Goal: Task Accomplishment & Management: Manage account settings

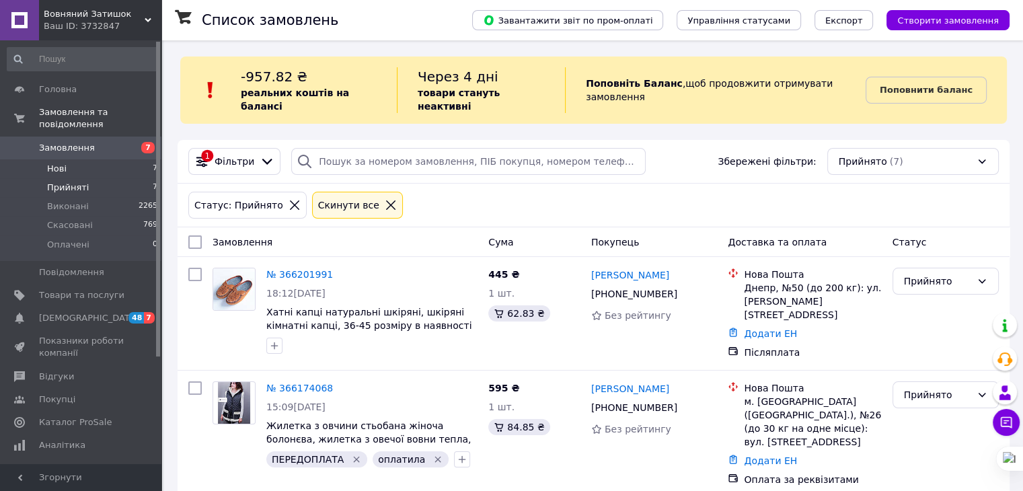
click at [94, 159] on li "Нові 7" at bounding box center [82, 168] width 165 height 19
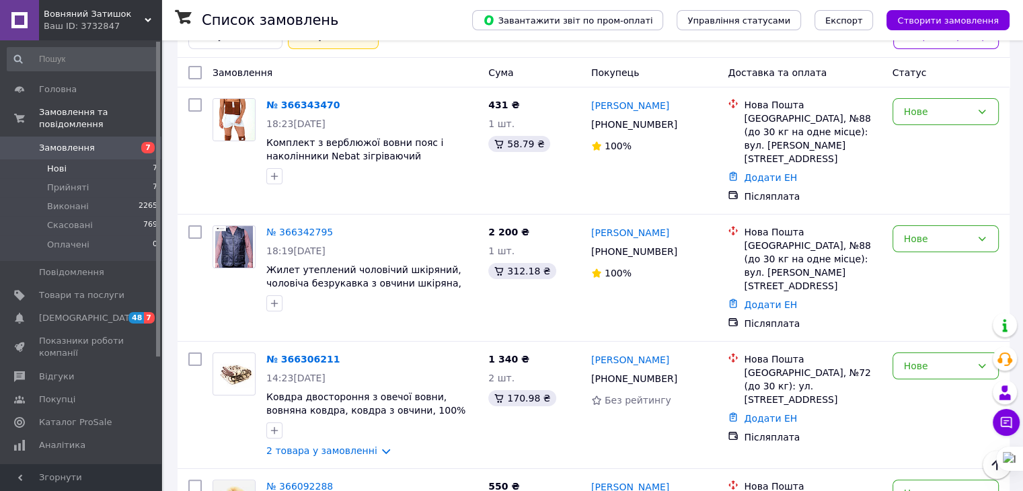
scroll to position [143, 0]
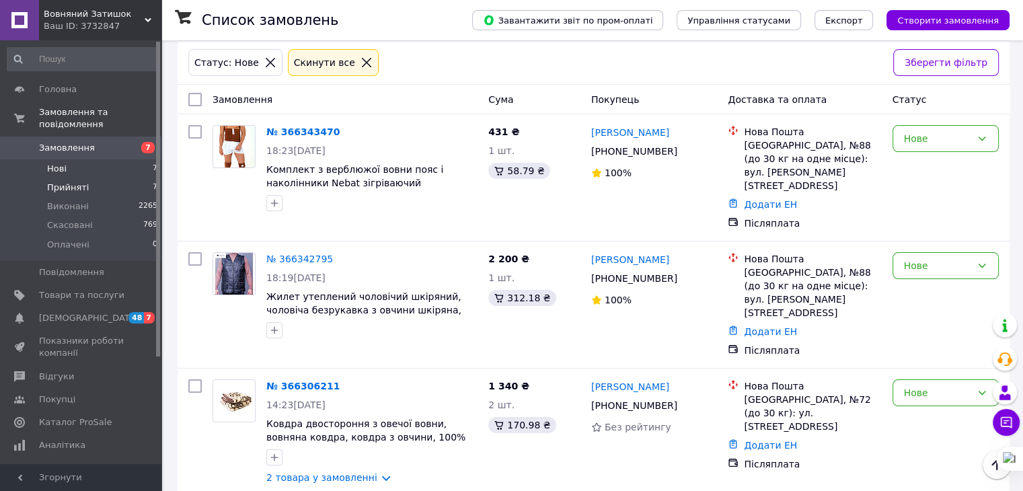
click at [108, 178] on li "Прийняті 7" at bounding box center [82, 187] width 165 height 19
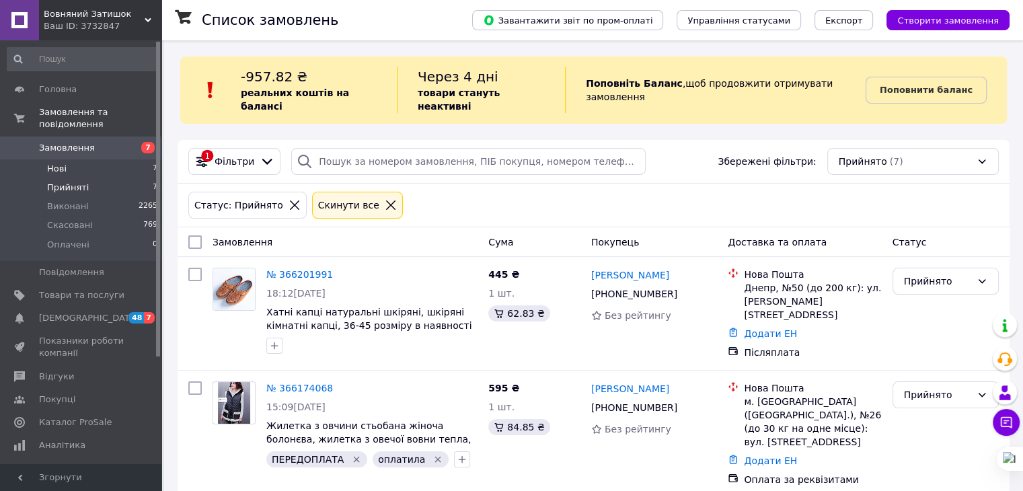
click at [59, 163] on span "Нові" at bounding box center [56, 169] width 19 height 12
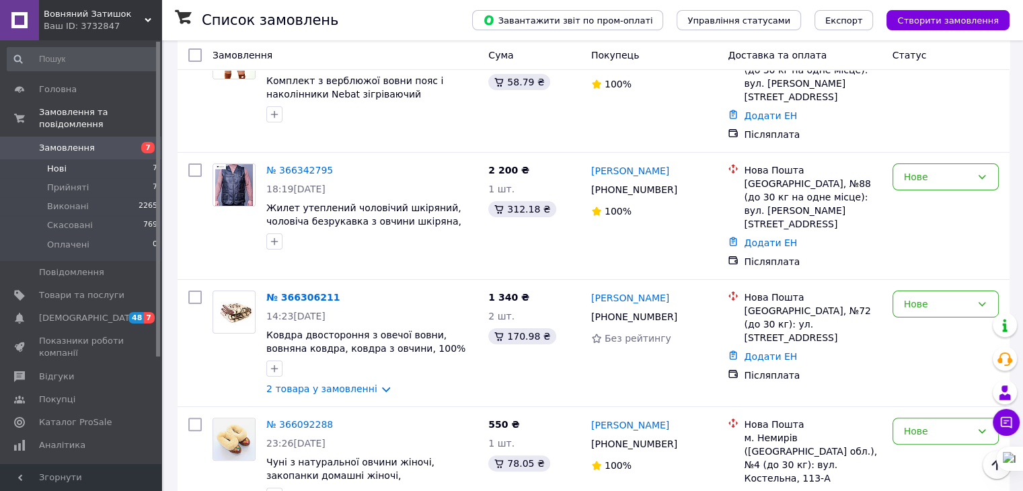
scroll to position [242, 0]
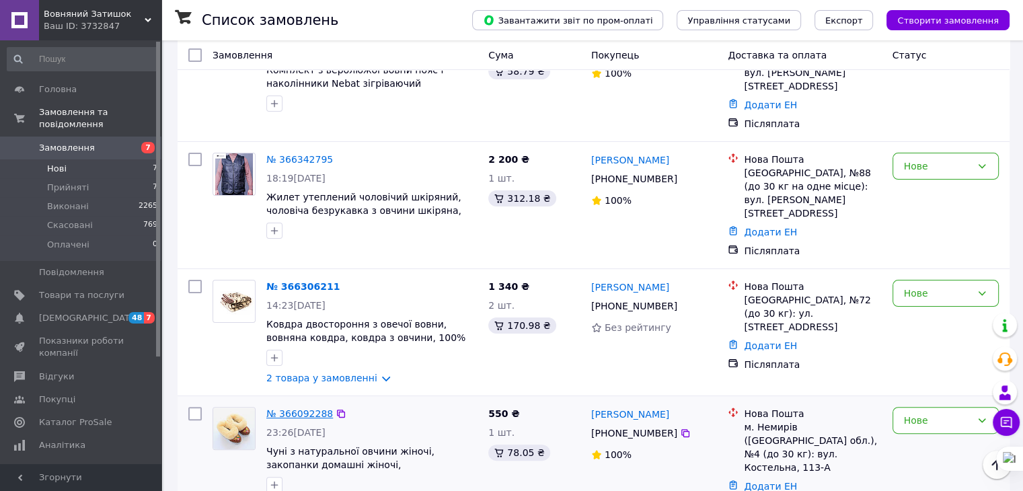
click at [301, 408] on link "№ 366092288" at bounding box center [299, 413] width 67 height 11
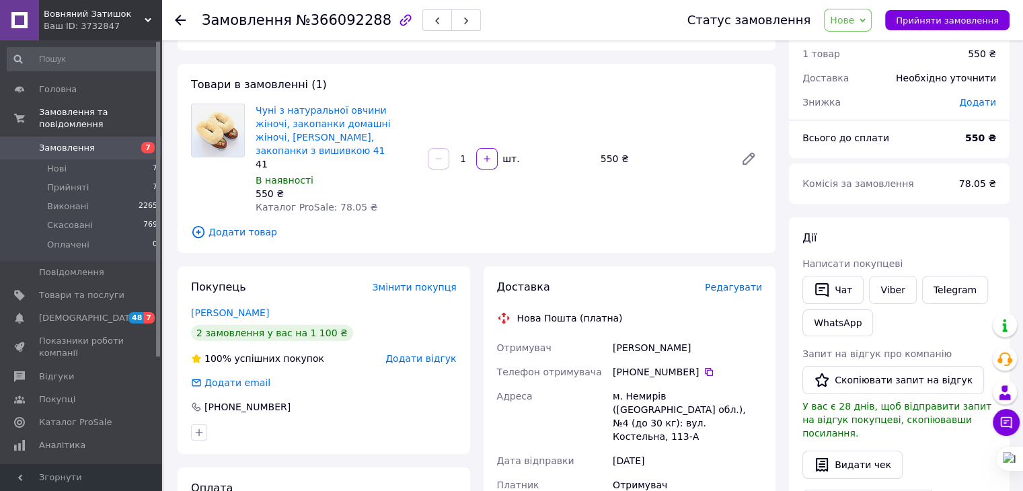
scroll to position [44, 0]
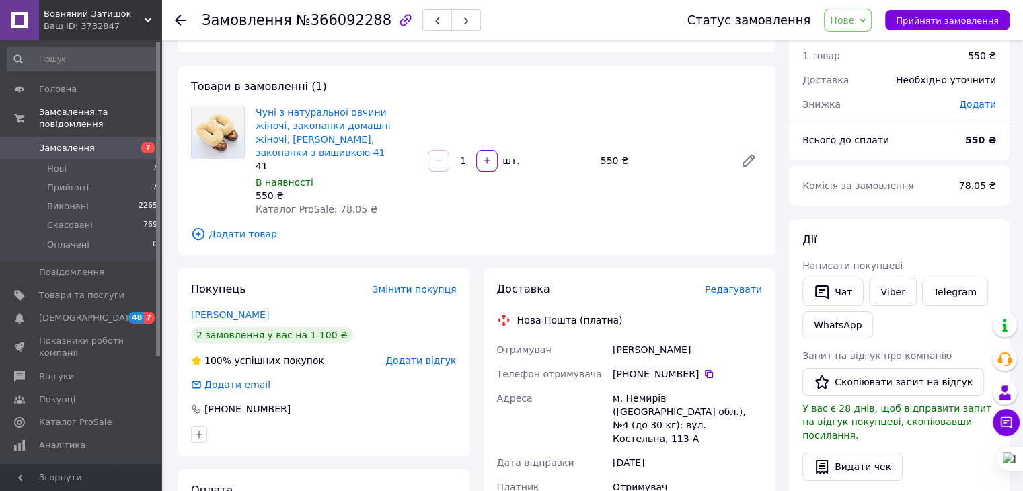
click at [849, 21] on span "Нове" at bounding box center [842, 20] width 24 height 11
click at [849, 43] on li "Прийнято" at bounding box center [855, 47] width 62 height 20
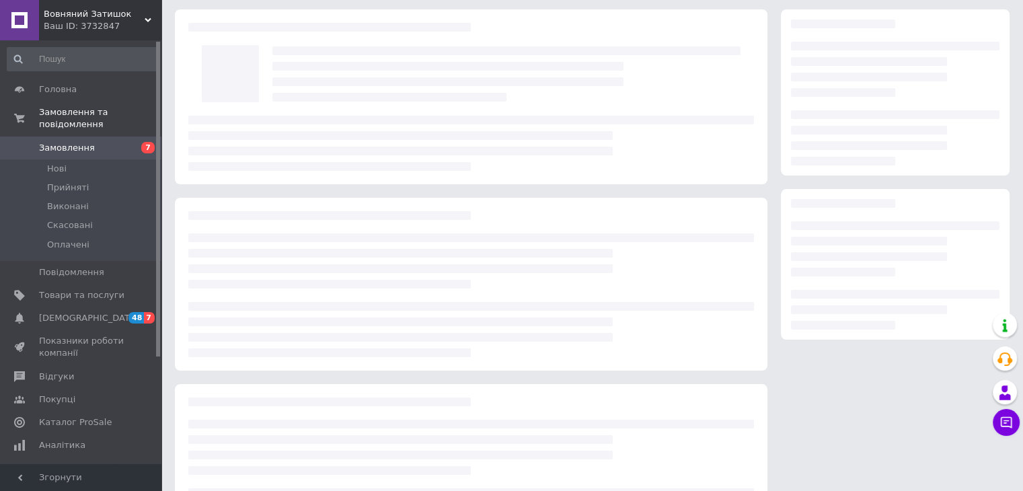
scroll to position [44, 0]
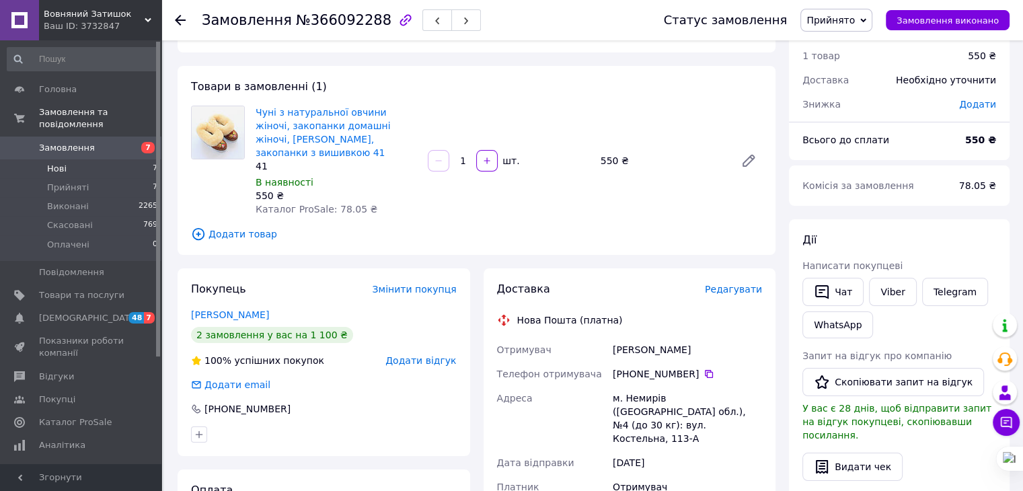
click at [50, 163] on li "Нові 7" at bounding box center [82, 168] width 165 height 19
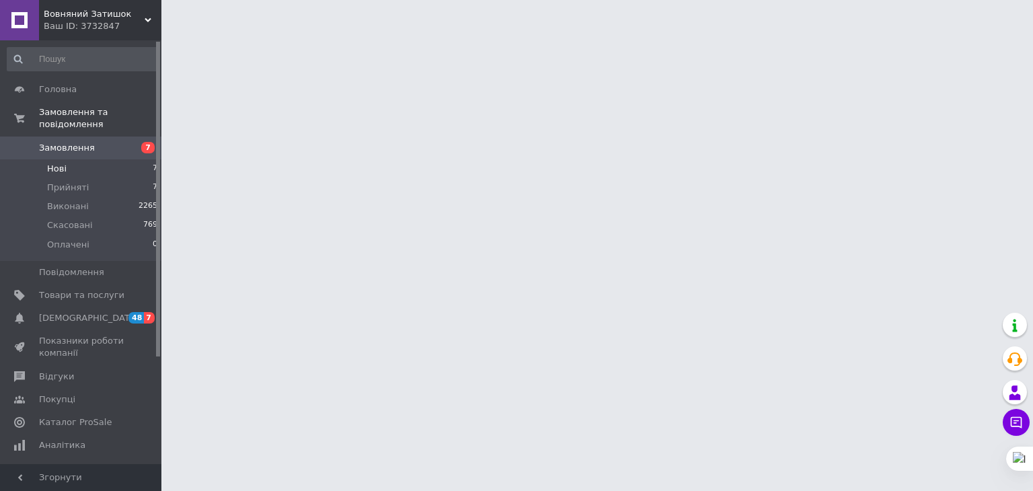
click at [52, 163] on span "Нові" at bounding box center [56, 169] width 19 height 12
click at [50, 163] on span "Нові" at bounding box center [56, 169] width 19 height 12
click at [52, 163] on span "Нові" at bounding box center [56, 169] width 19 height 12
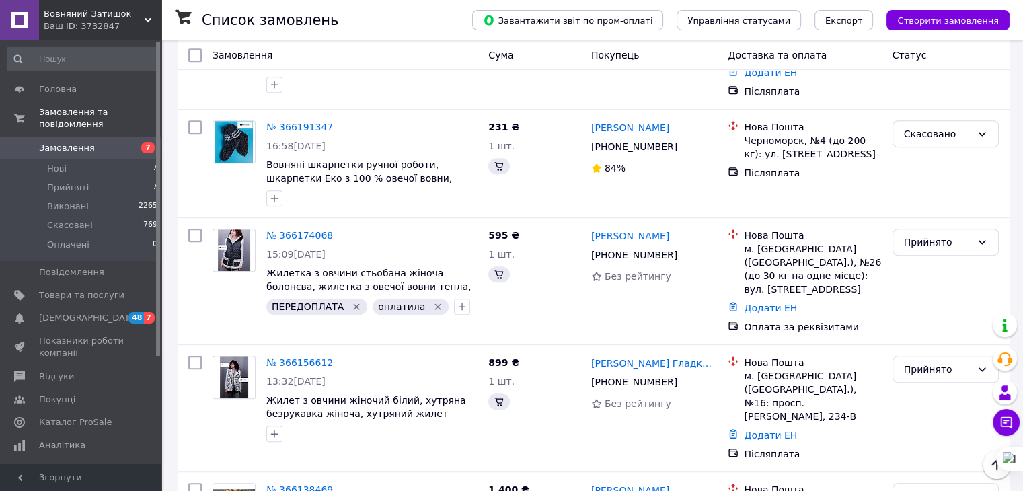
scroll to position [657, 0]
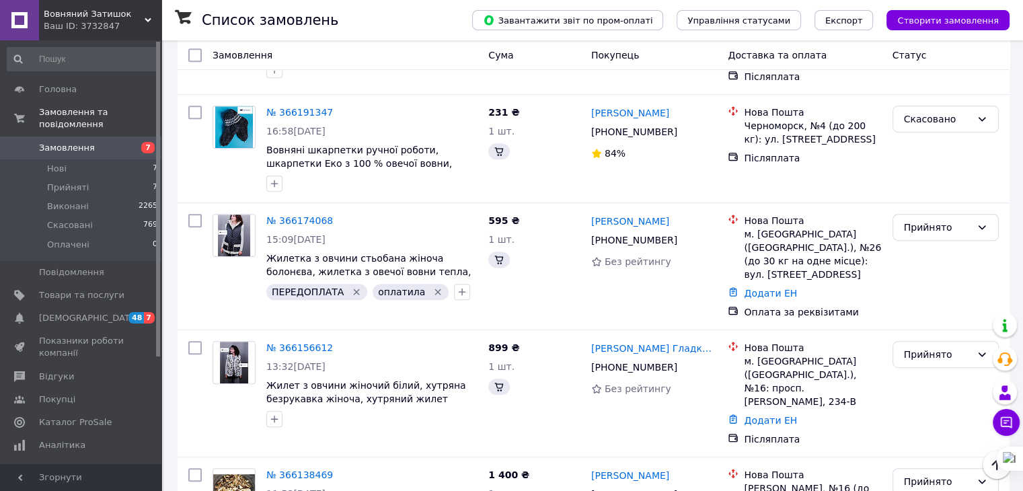
drag, startPoint x: 1020, startPoint y: 42, endPoint x: 1031, endPoint y: 44, distance: 11.1
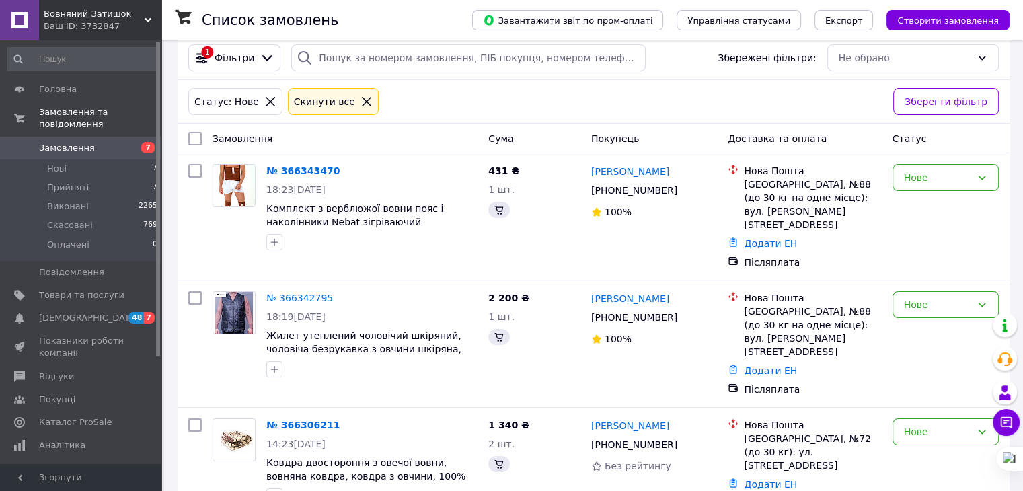
scroll to position [134, 0]
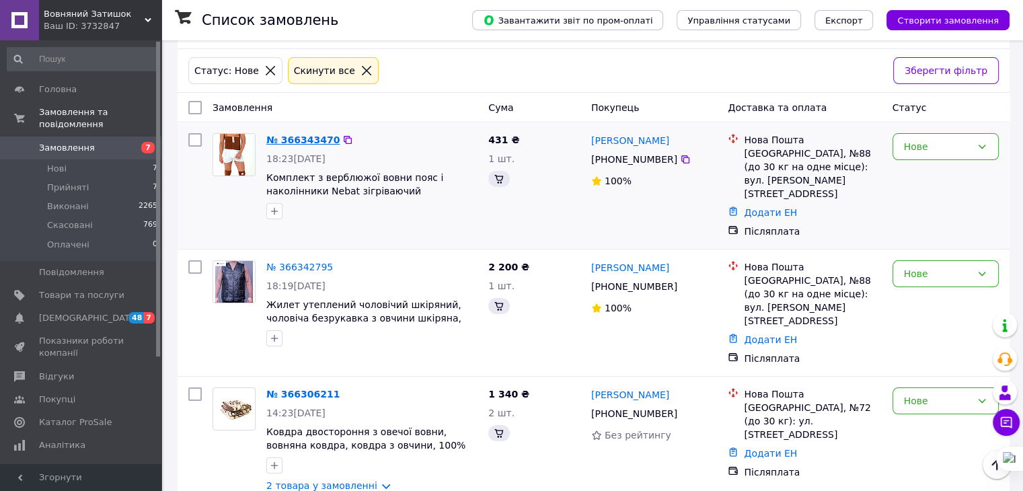
click at [281, 134] on link "№ 366343470" at bounding box center [302, 139] width 73 height 11
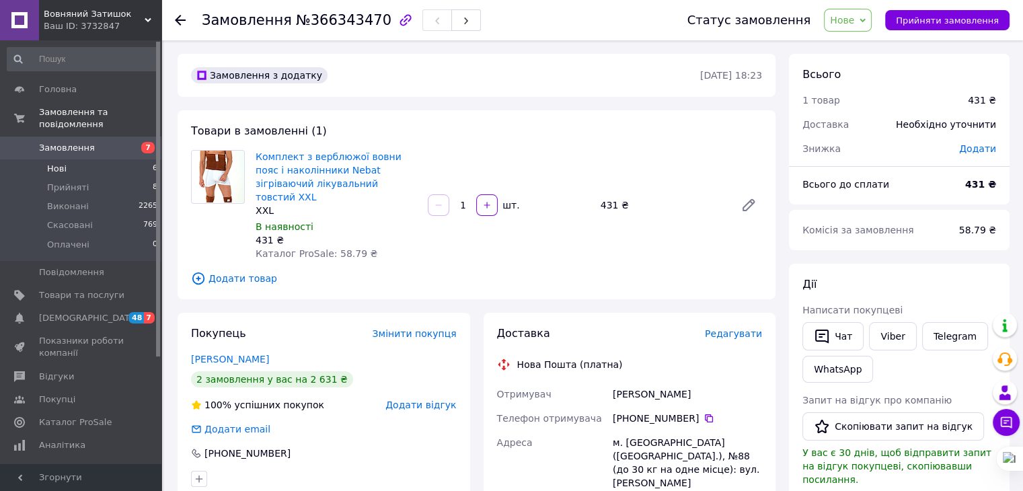
click at [71, 159] on li "Нові 6" at bounding box center [82, 168] width 165 height 19
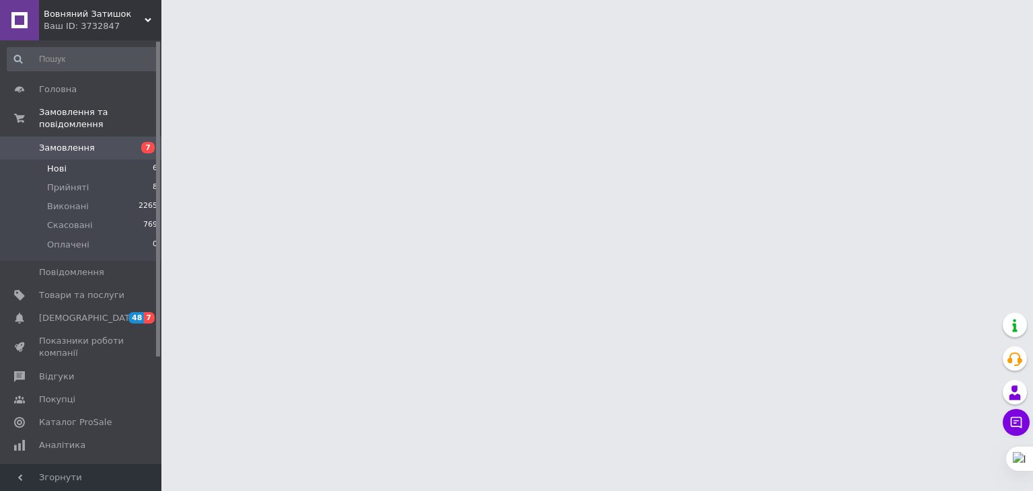
click at [63, 163] on span "Нові" at bounding box center [56, 169] width 19 height 12
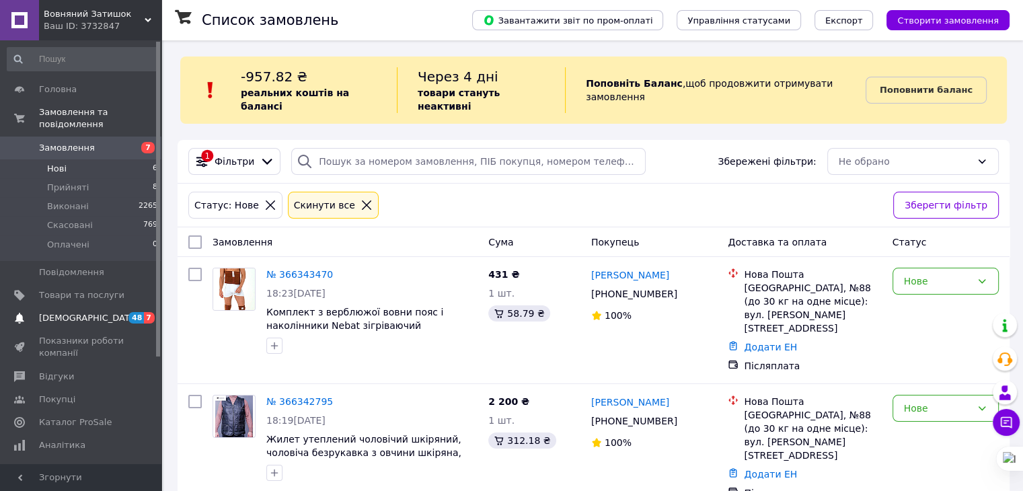
click at [58, 312] on span "[DEMOGRAPHIC_DATA]" at bounding box center [89, 318] width 100 height 12
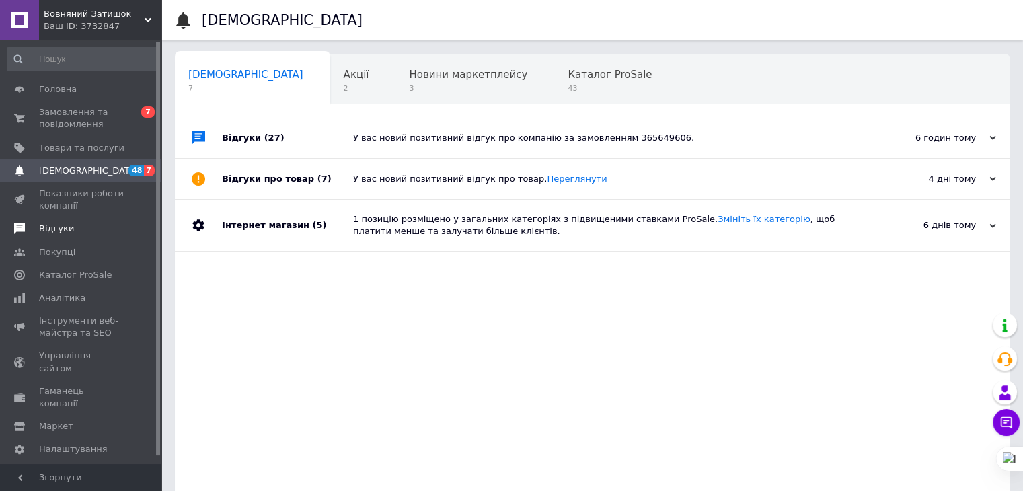
click at [50, 233] on span "Відгуки" at bounding box center [56, 229] width 35 height 12
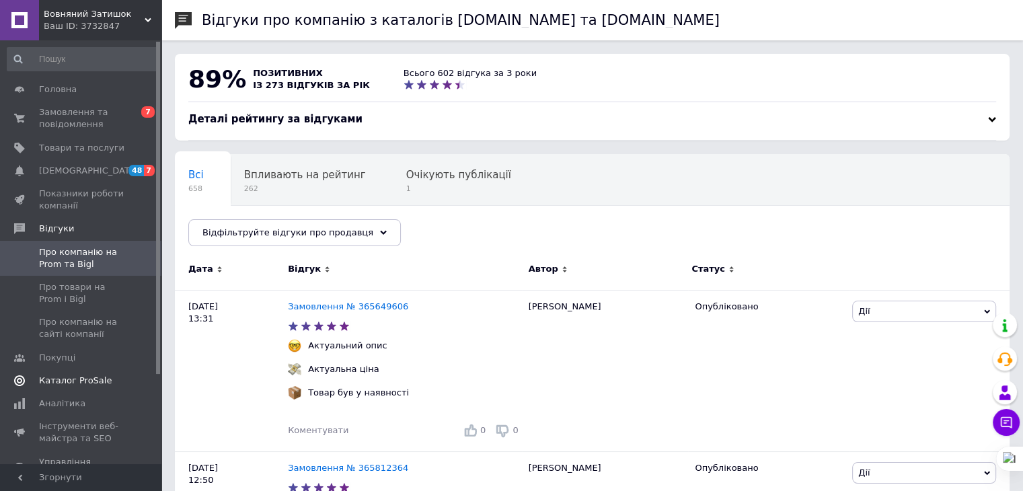
click at [59, 385] on span "Каталог ProSale" at bounding box center [75, 381] width 73 height 12
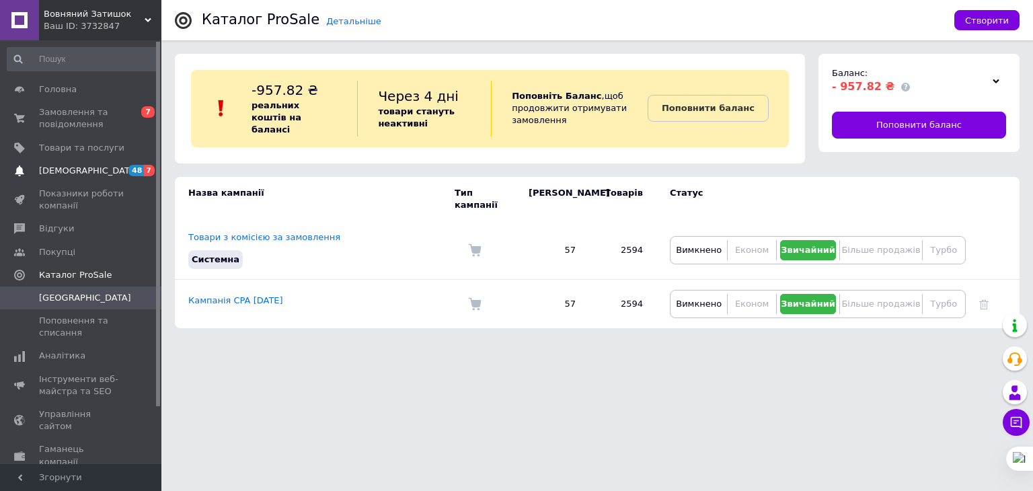
click at [68, 171] on span "[DEMOGRAPHIC_DATA]" at bounding box center [89, 171] width 100 height 12
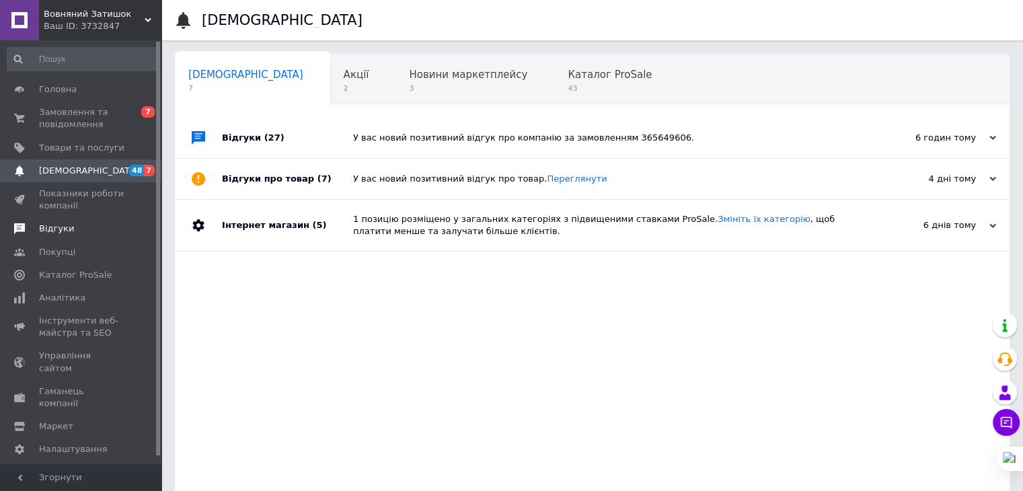
click at [62, 226] on span "Відгуки" at bounding box center [56, 229] width 35 height 12
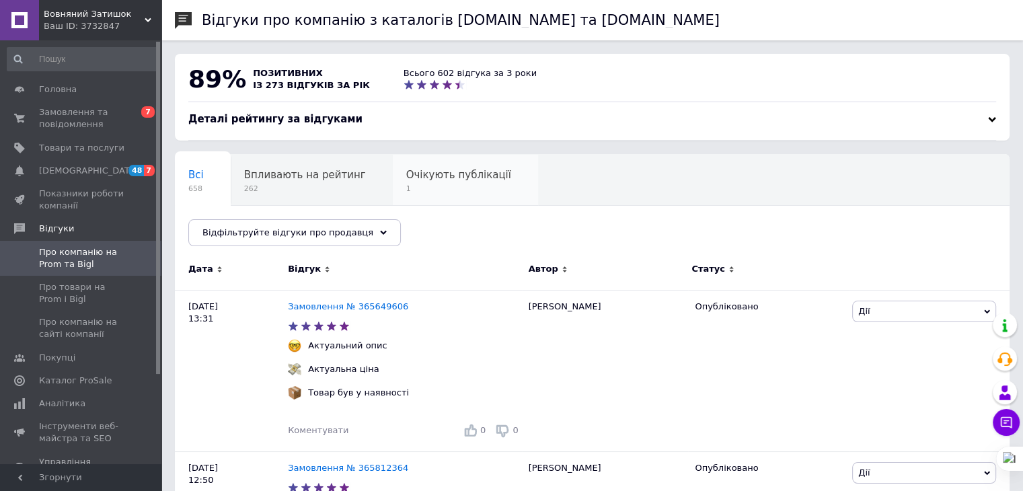
click at [432, 165] on div "Очікують публікації 1" at bounding box center [465, 180] width 145 height 51
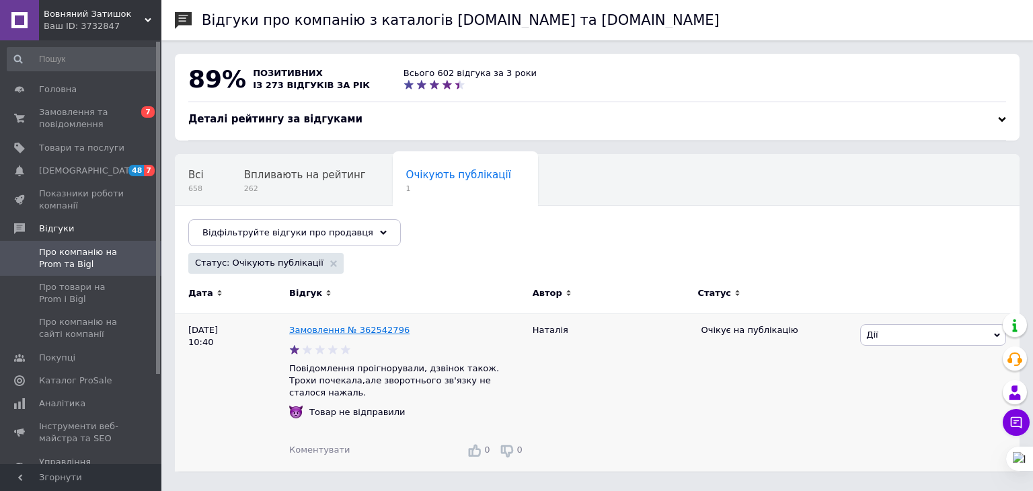
click at [324, 325] on link "Замовлення № 362542796" at bounding box center [349, 330] width 120 height 10
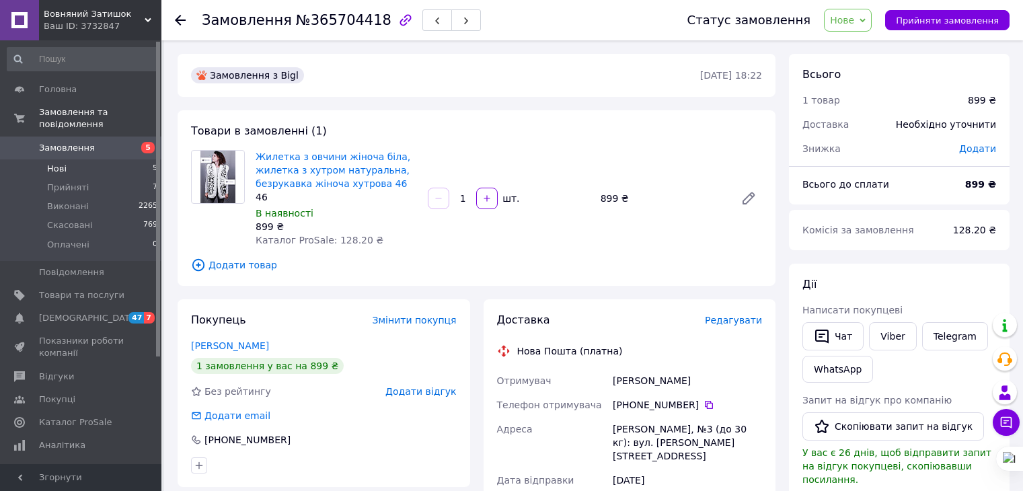
scroll to position [93, 0]
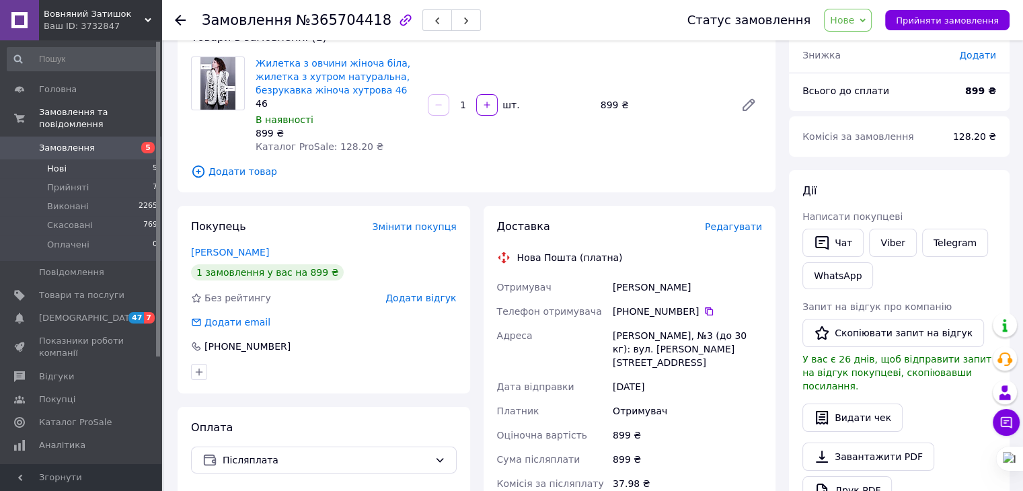
click at [45, 163] on li "Нові 5" at bounding box center [82, 168] width 165 height 19
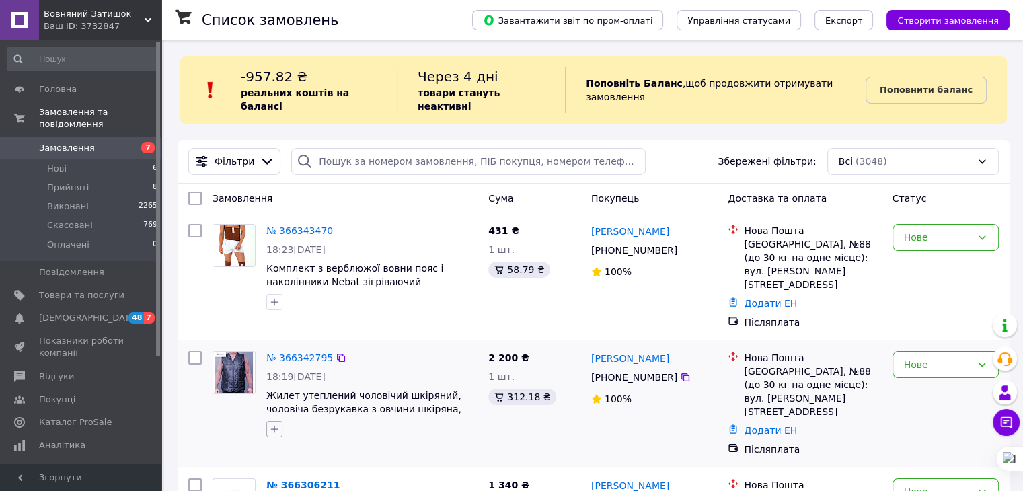
click at [268, 421] on button "button" at bounding box center [274, 429] width 16 height 16
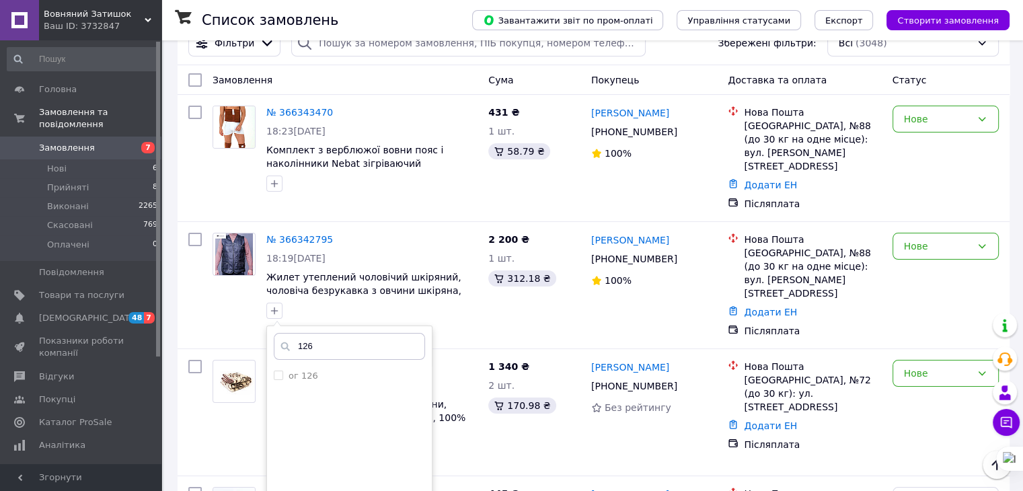
scroll to position [195, 0]
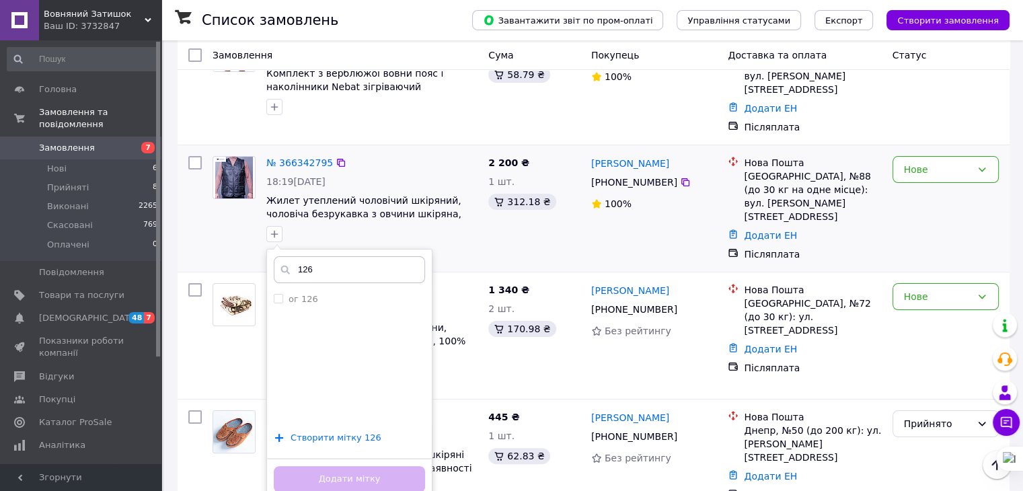
type input "126"
click at [321, 432] on span "Створити мітку 126" at bounding box center [335, 437] width 91 height 11
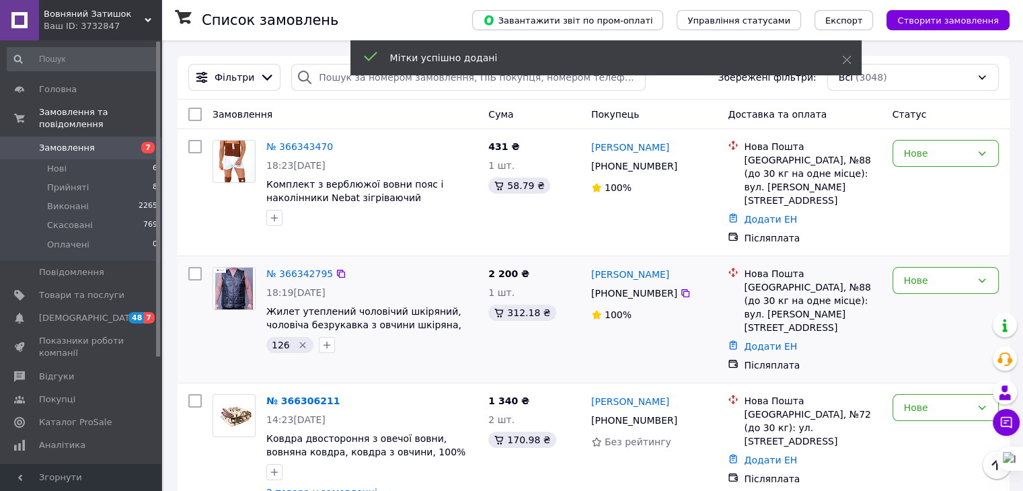
scroll to position [7, 0]
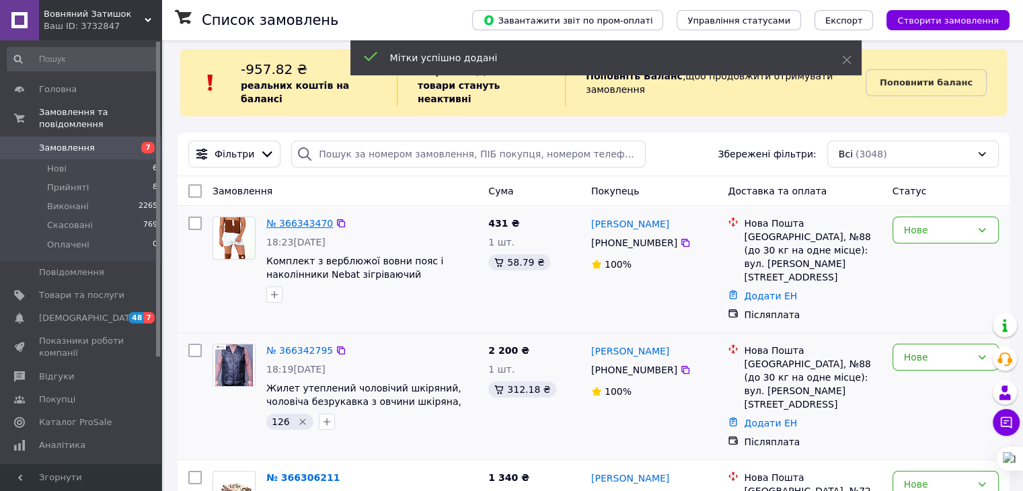
click at [296, 218] on link "№ 366343470" at bounding box center [299, 223] width 67 height 11
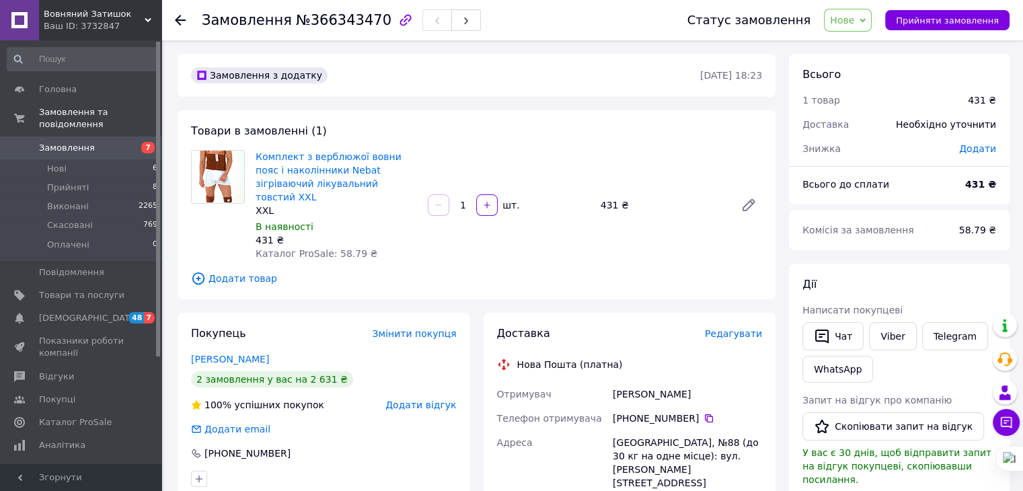
scroll to position [29, 0]
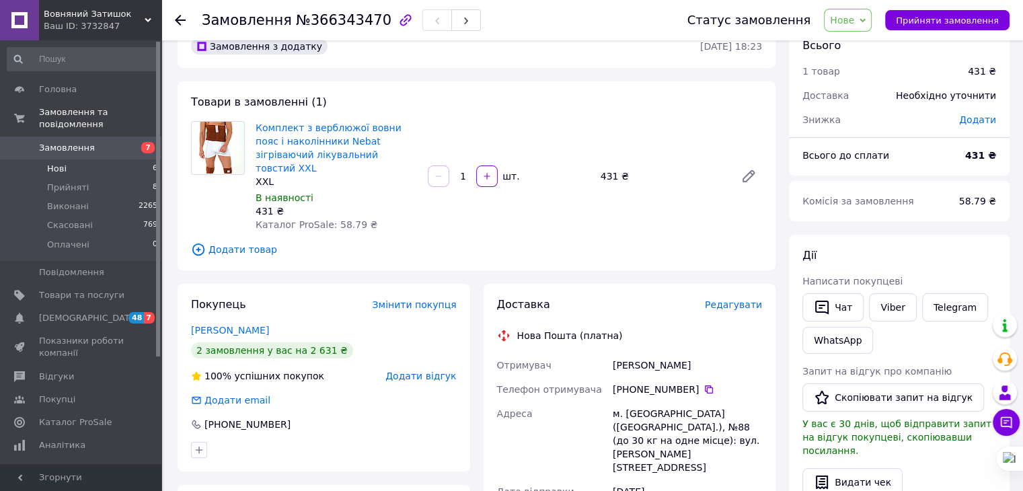
click at [73, 159] on li "Нові 6" at bounding box center [82, 168] width 165 height 19
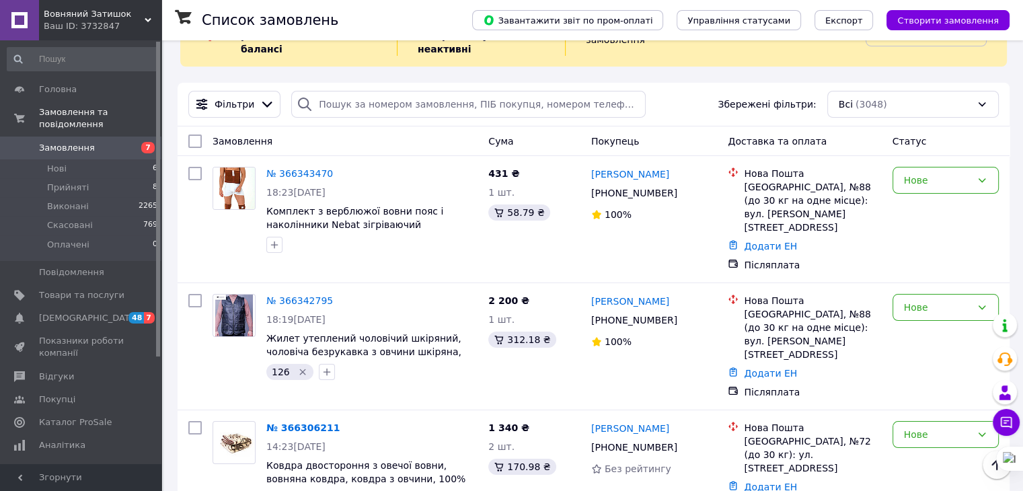
scroll to position [88, 0]
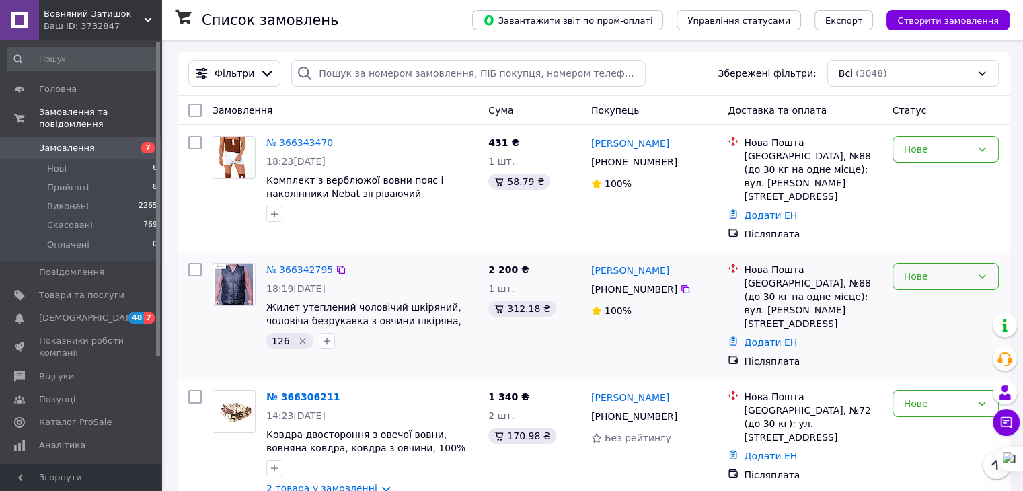
click at [956, 269] on div "Нове" at bounding box center [937, 276] width 67 height 15
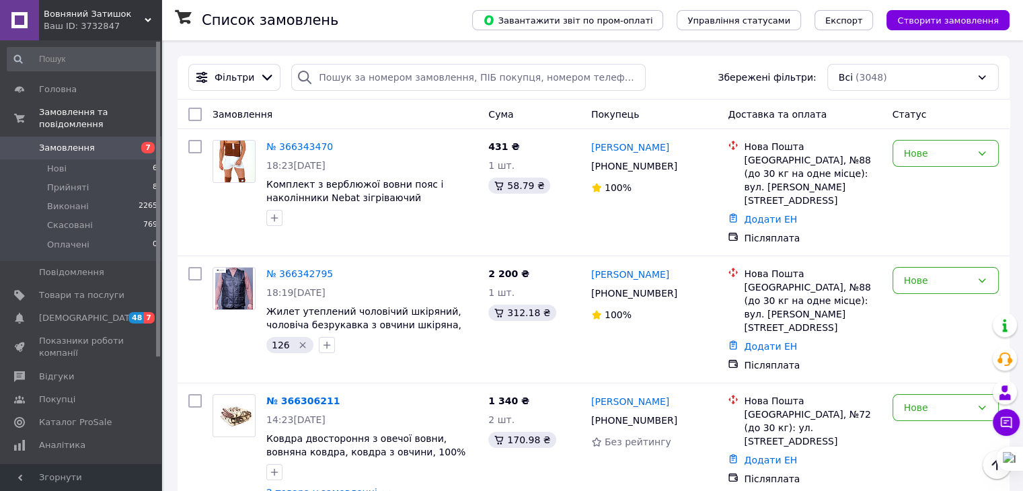
scroll to position [115, 0]
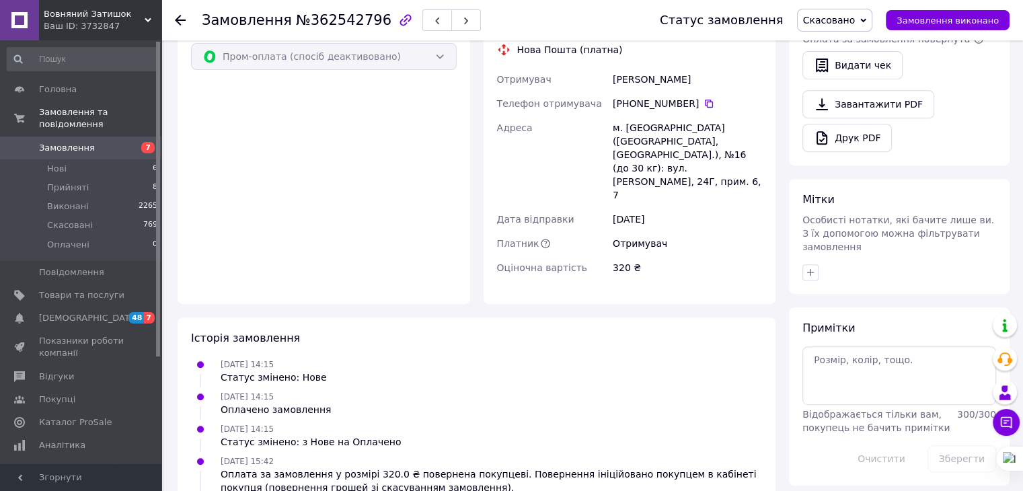
scroll to position [583, 0]
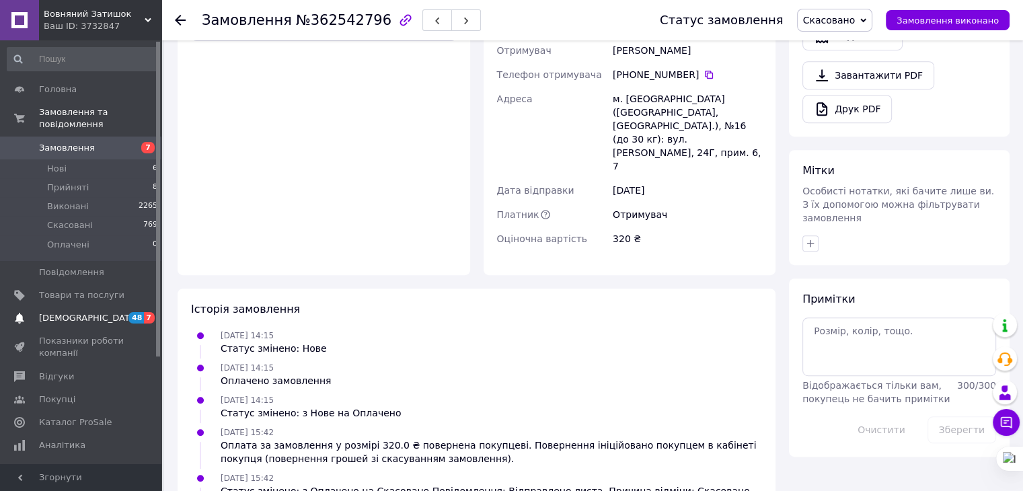
click at [95, 312] on span "[DEMOGRAPHIC_DATA]" at bounding box center [81, 318] width 85 height 12
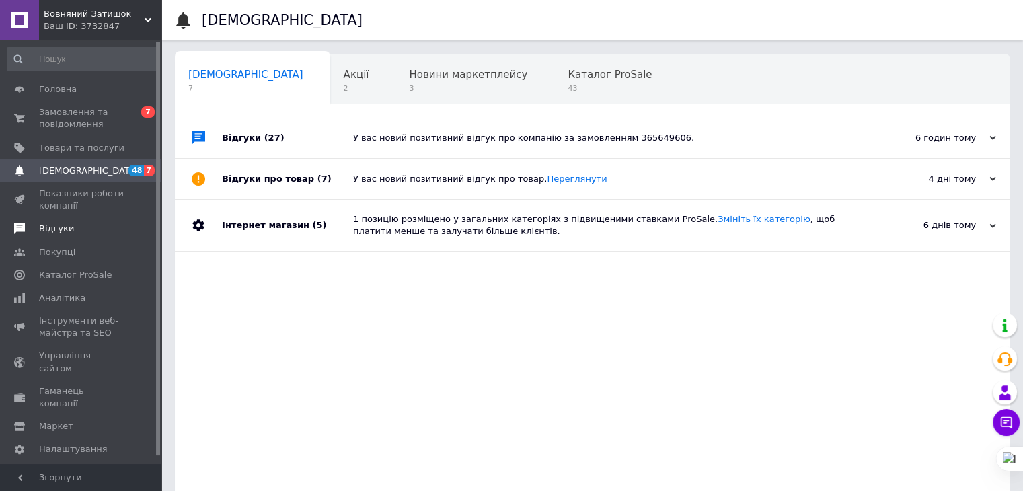
click at [53, 223] on span "Відгуки" at bounding box center [56, 229] width 35 height 12
